Goal: Task Accomplishment & Management: Manage account settings

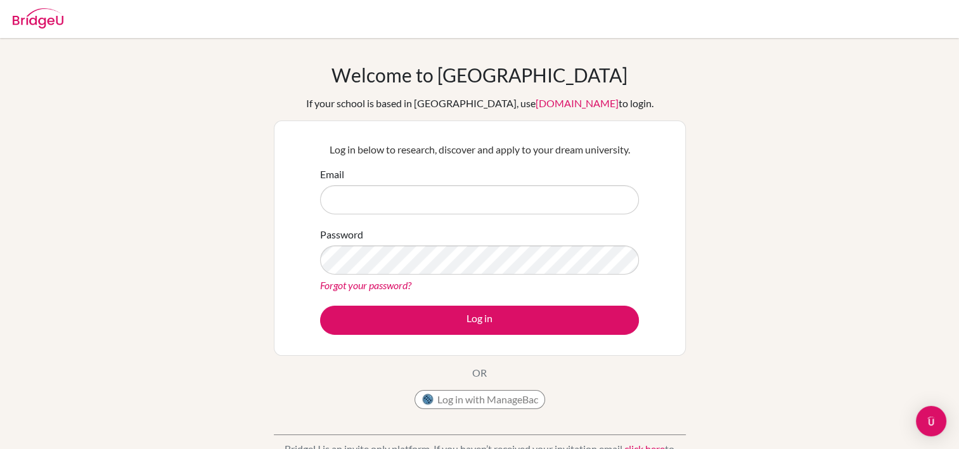
click at [455, 200] on input "Email" at bounding box center [479, 199] width 319 height 29
type input "[EMAIL_ADDRESS][PERSON_NAME][DOMAIN_NAME]"
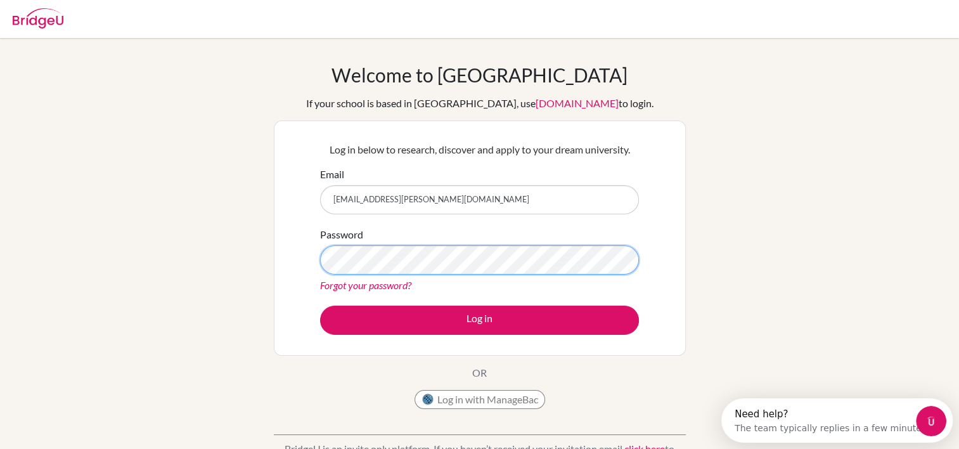
click at [320, 306] on button "Log in" at bounding box center [479, 320] width 319 height 29
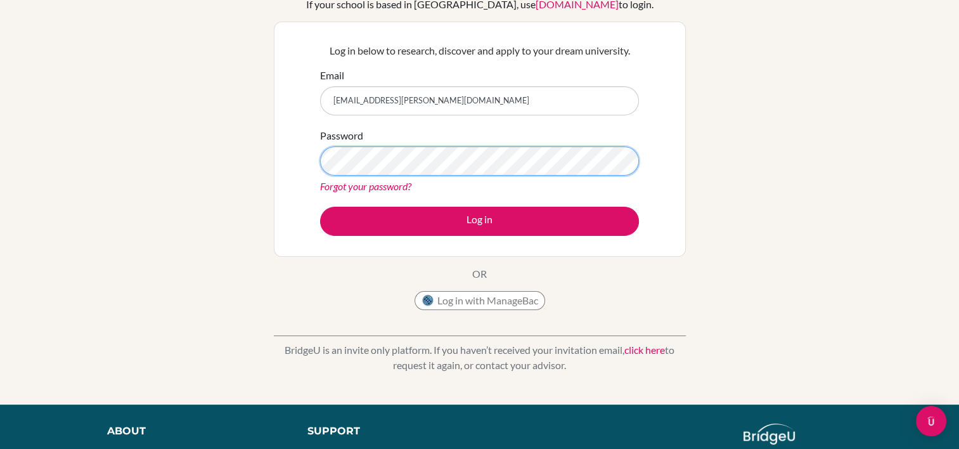
scroll to position [110, 0]
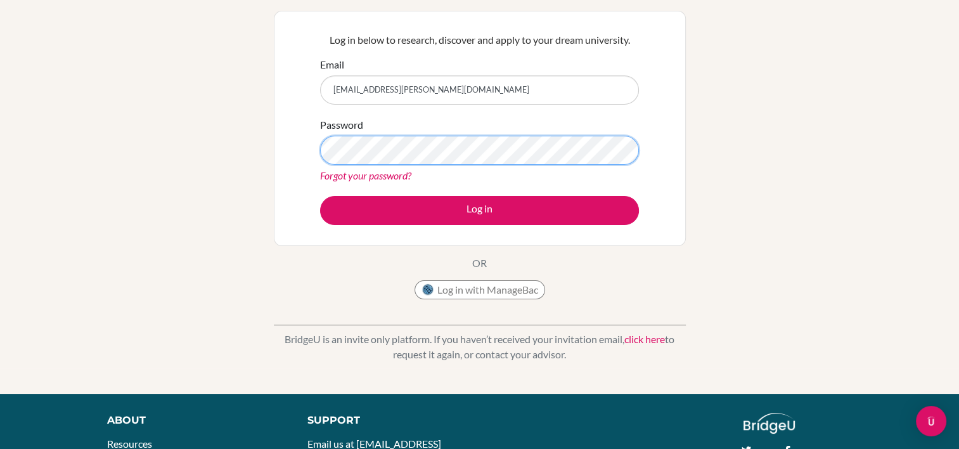
click at [320, 196] on button "Log in" at bounding box center [479, 210] width 319 height 29
